Goal: Task Accomplishment & Management: Manage account settings

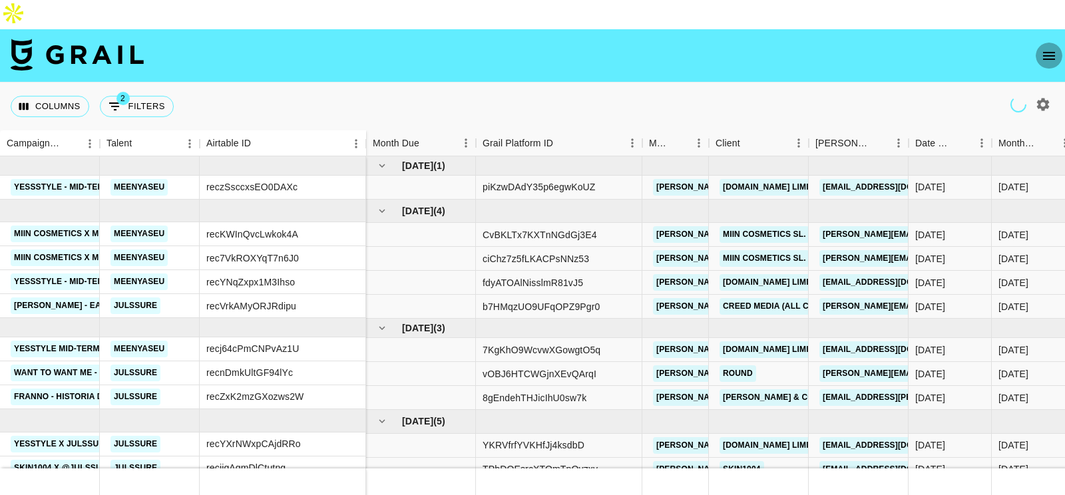
click at [1049, 48] on icon "open drawer" at bounding box center [1049, 56] width 16 height 16
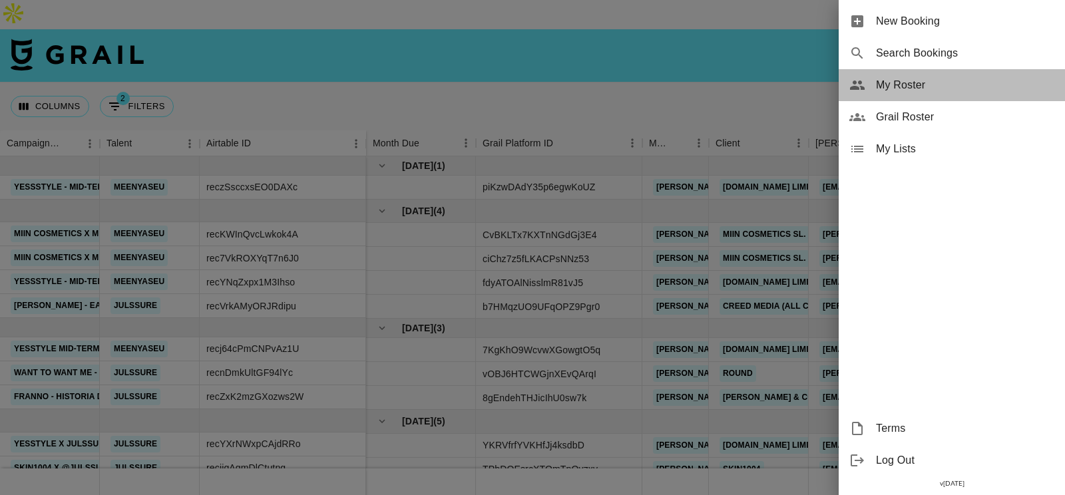
click at [937, 80] on span "My Roster" at bounding box center [965, 85] width 178 height 16
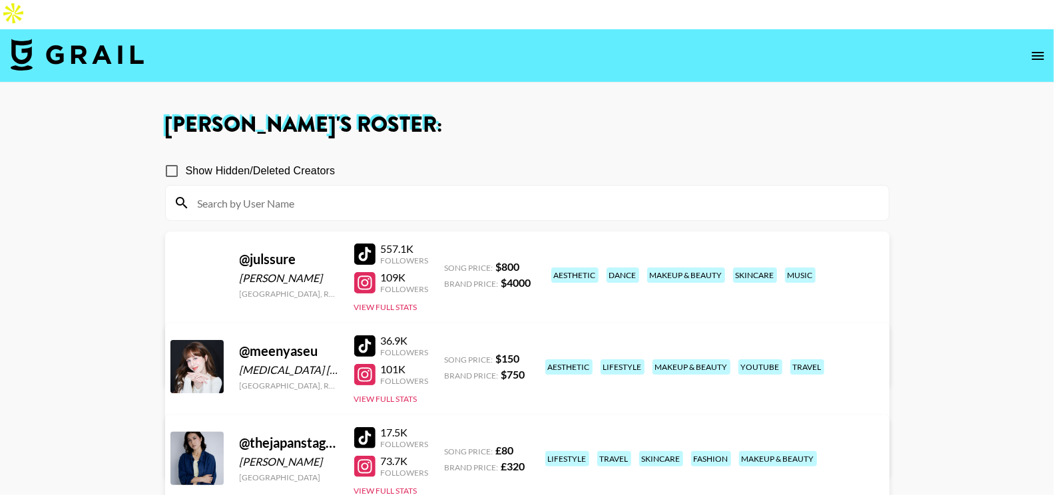
scroll to position [70, 0]
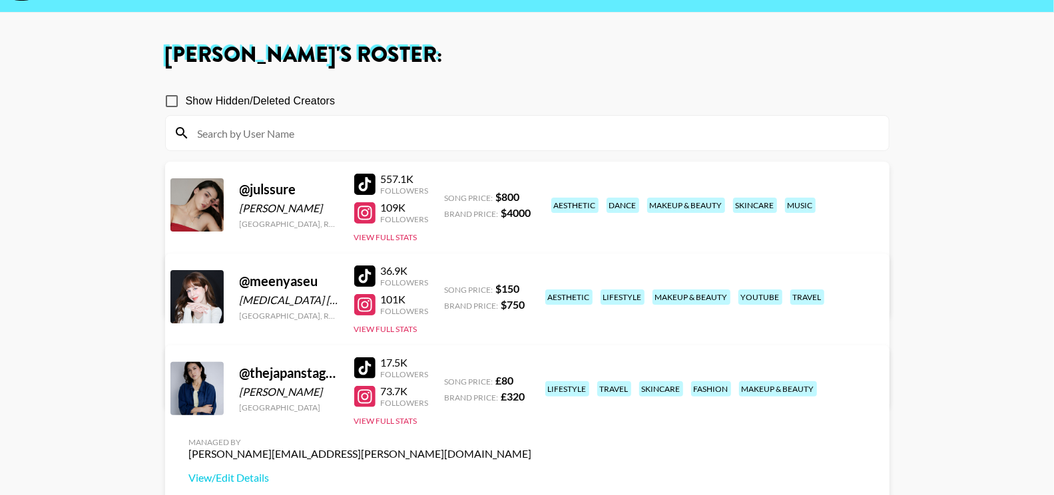
click at [297, 365] on div "@ thejapanstagram" at bounding box center [289, 373] width 99 height 17
click at [388, 416] on button "View Full Stats" at bounding box center [385, 421] width 63 height 10
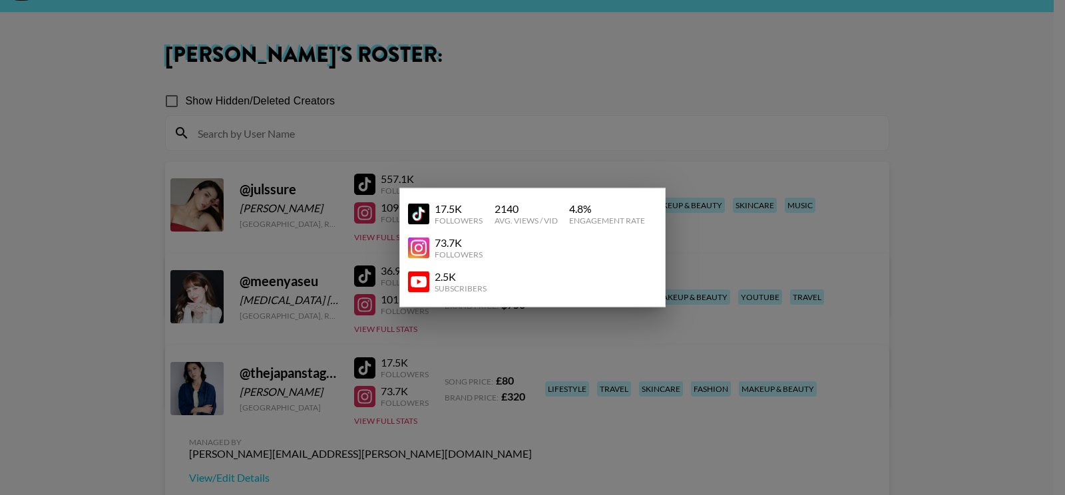
click at [439, 410] on div at bounding box center [532, 247] width 1065 height 495
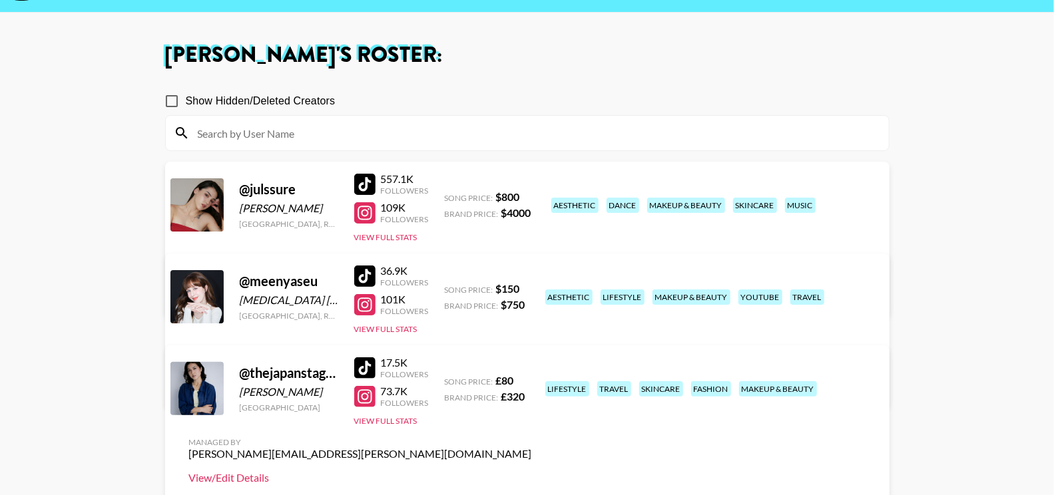
click at [532, 471] on link "View/Edit Details" at bounding box center [360, 477] width 343 height 13
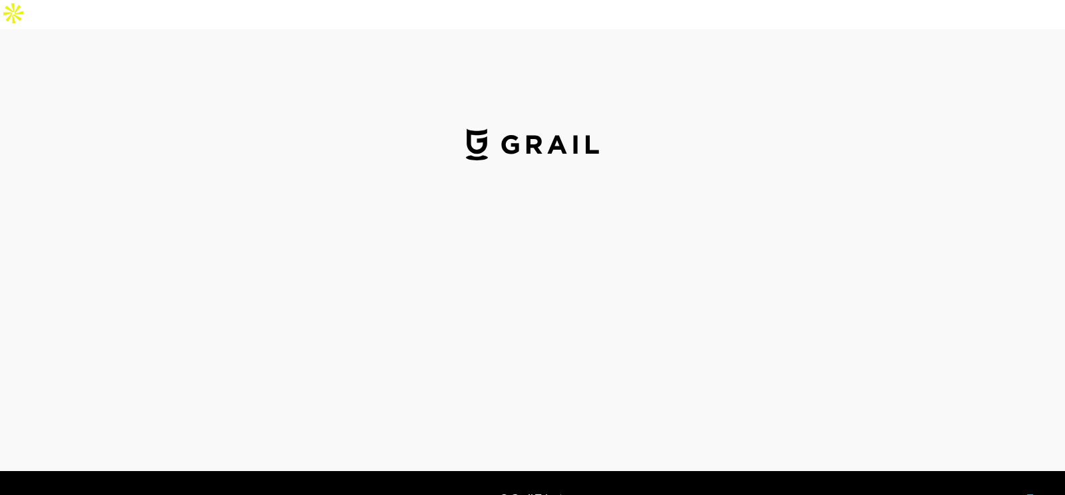
select select "GBP"
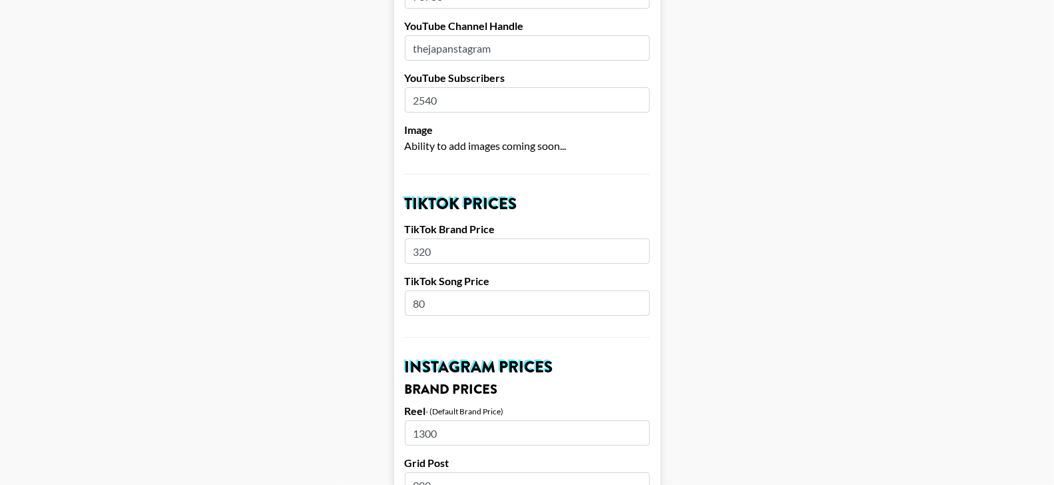
scroll to position [366, 0]
